Goal: Check status: Check status

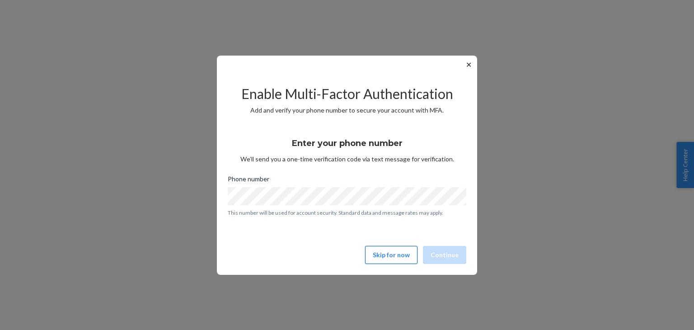
click at [386, 262] on button "Skip for now" at bounding box center [391, 255] width 52 height 18
click at [387, 253] on button "Skip for now" at bounding box center [391, 255] width 52 height 18
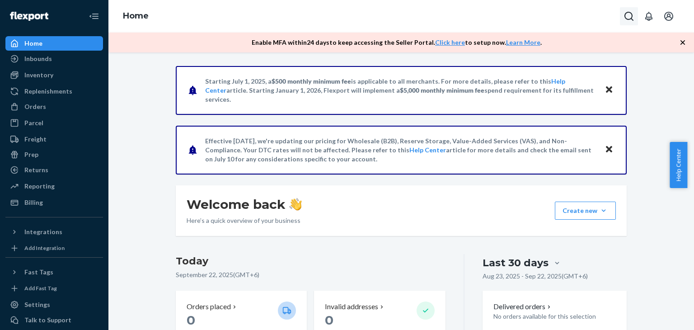
click at [631, 11] on icon "Open Search Box" at bounding box center [629, 16] width 11 height 11
click at [651, 20] on icon "Open notifications" at bounding box center [648, 16] width 11 height 11
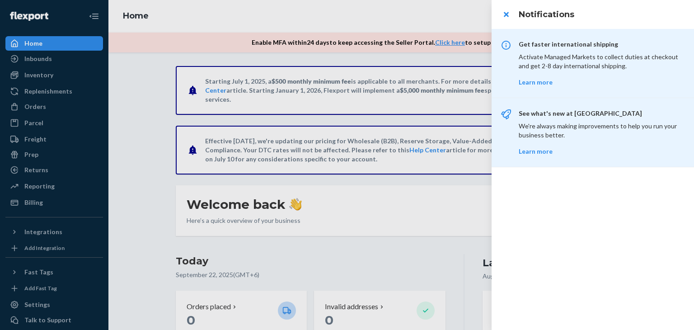
click at [39, 172] on div at bounding box center [347, 165] width 694 height 330
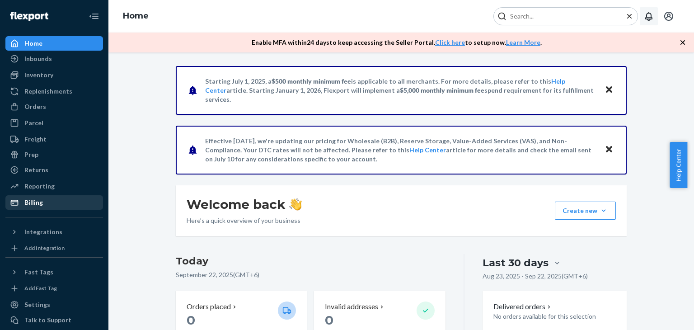
click at [40, 206] on div "Billing" at bounding box center [33, 202] width 19 height 9
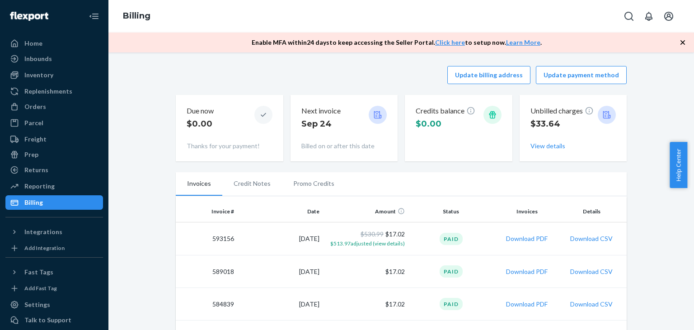
scroll to position [90, 0]
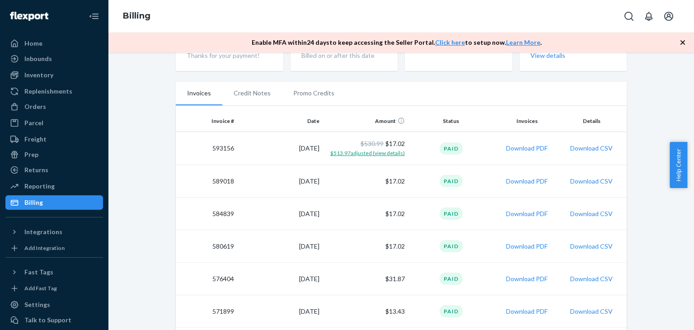
click at [376, 154] on span "$513.97 adjusted (view details)" at bounding box center [367, 153] width 75 height 7
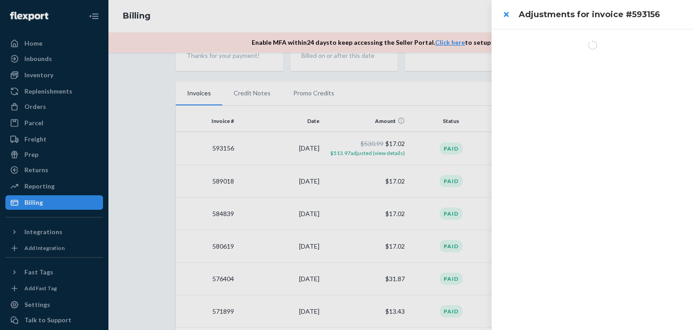
click at [468, 17] on div at bounding box center [347, 165] width 694 height 330
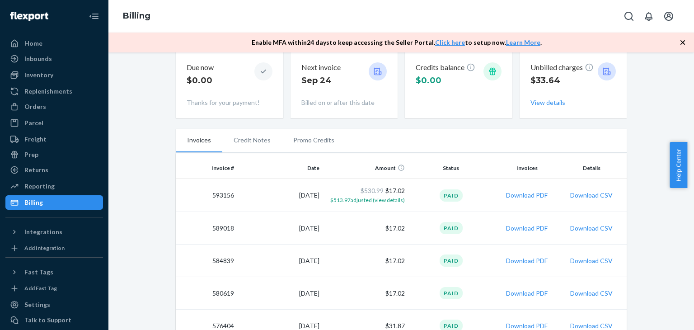
scroll to position [0, 0]
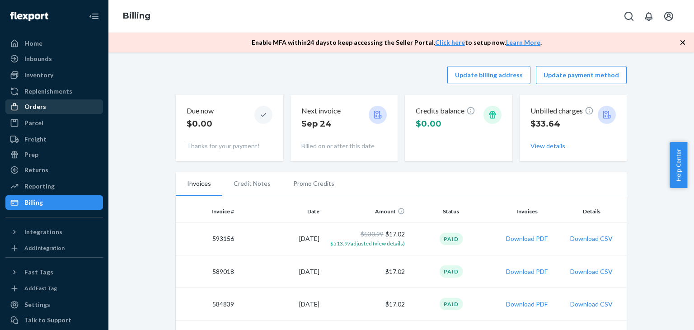
click at [34, 103] on div "Orders" at bounding box center [35, 106] width 22 height 9
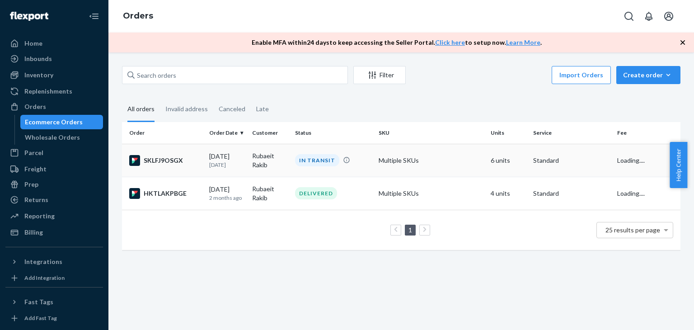
click at [370, 158] on div "IN TRANSIT" at bounding box center [333, 160] width 80 height 12
click at [369, 155] on div "IN TRANSIT" at bounding box center [333, 160] width 80 height 12
